Goal: Find specific page/section: Find specific page/section

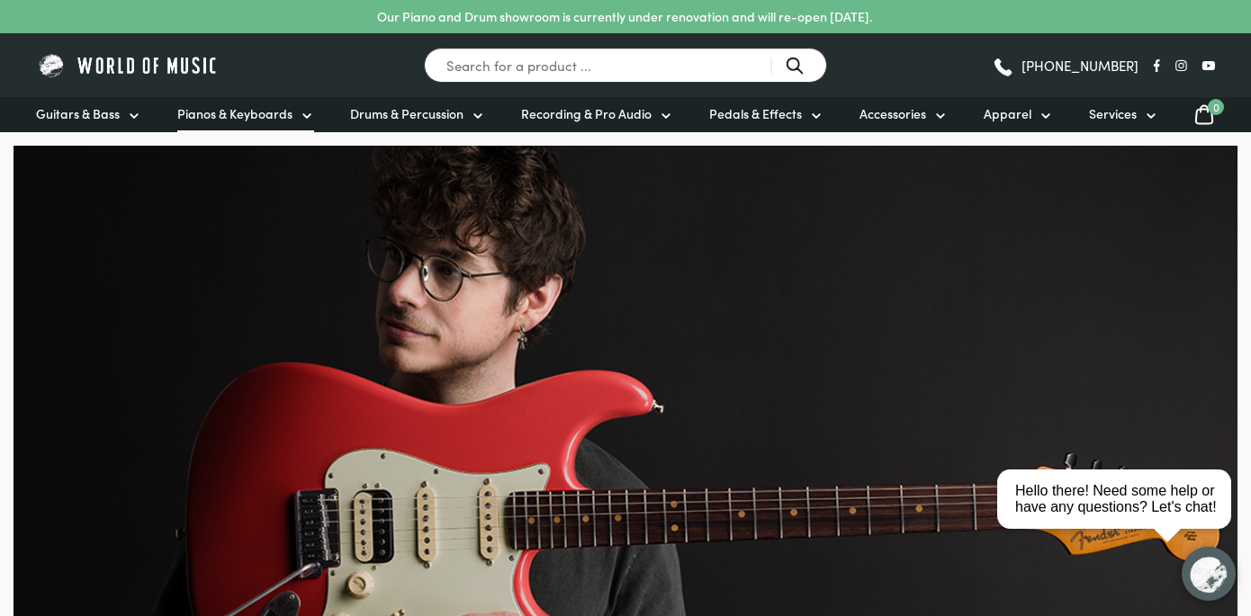
click at [242, 112] on span "Pianos & Keyboards" at bounding box center [234, 113] width 115 height 19
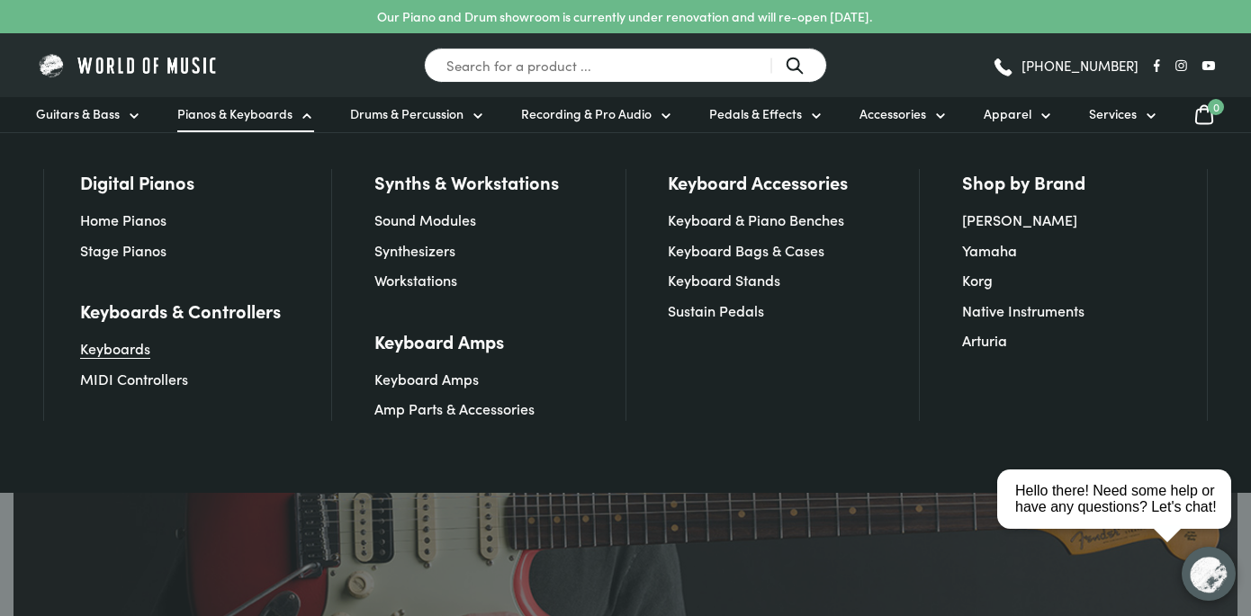
click at [131, 345] on link "Keyboards" at bounding box center [115, 348] width 70 height 20
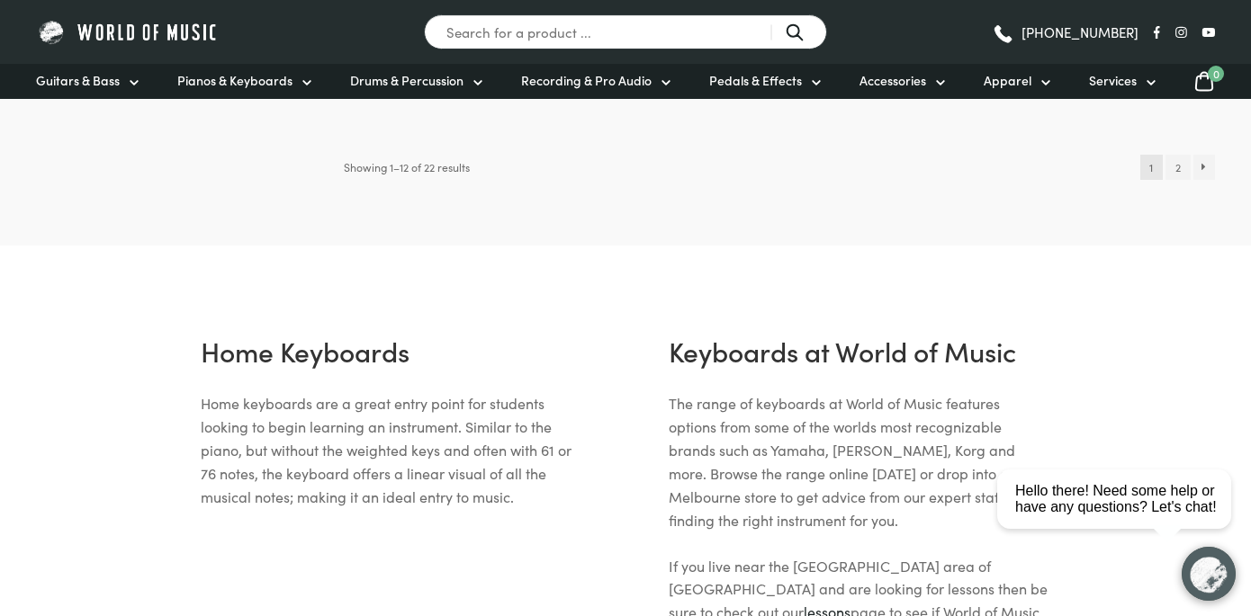
scroll to position [2222, 0]
click at [1178, 175] on link "2" at bounding box center [1177, 168] width 24 height 25
